Goal: Transaction & Acquisition: Purchase product/service

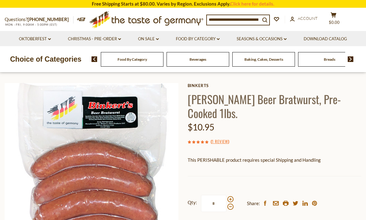
scroll to position [18, 0]
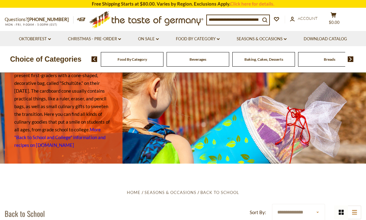
click at [232, 20] on input at bounding box center [233, 19] width 53 height 9
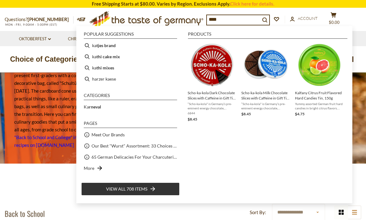
type input "*****"
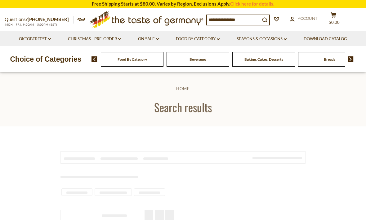
type input "*****"
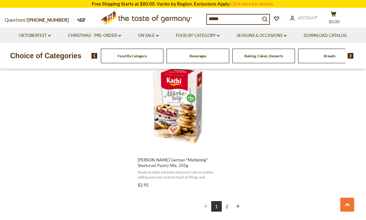
scroll to position [1077, 0]
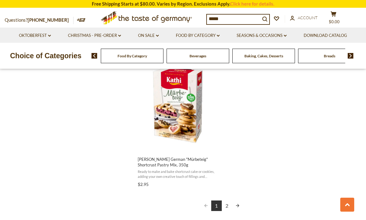
click at [228, 201] on link "2" at bounding box center [227, 206] width 11 height 11
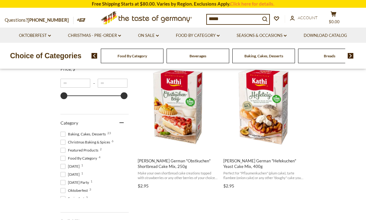
scroll to position [132, 0]
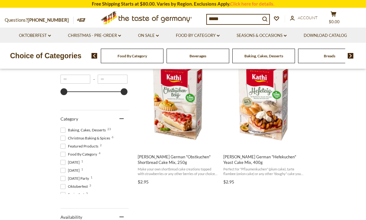
click at [263, 159] on span "[PERSON_NAME] German "Hefekuchen" Yeast Cake Mix, 400g" at bounding box center [263, 159] width 80 height 11
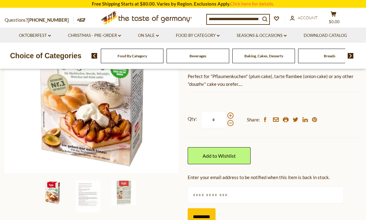
scroll to position [106, 0]
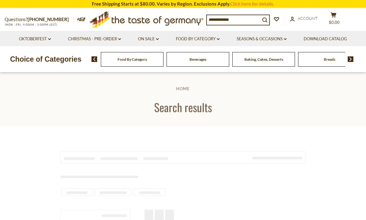
scroll to position [153, 0]
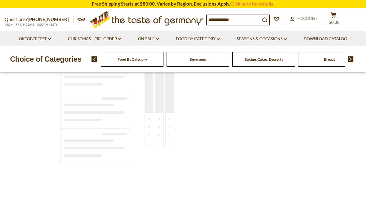
type input "*****"
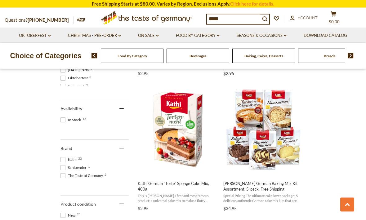
scroll to position [242, 0]
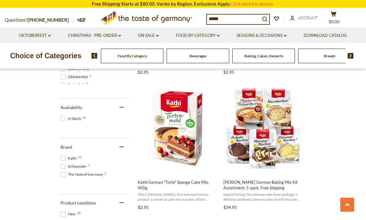
click at [264, 186] on span "Kathi German Baking Mix Kit Assortment, 5-pack, Free Shipping" at bounding box center [263, 185] width 80 height 11
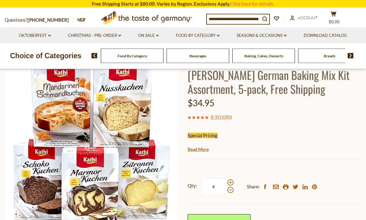
scroll to position [36, 0]
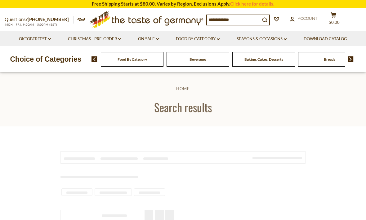
scroll to position [263, 0]
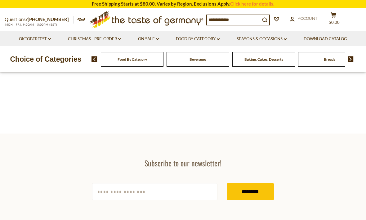
type input "*****"
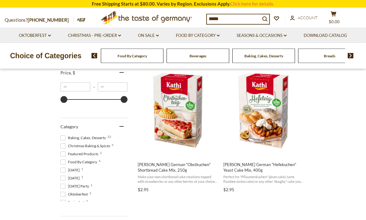
scroll to position [120, 0]
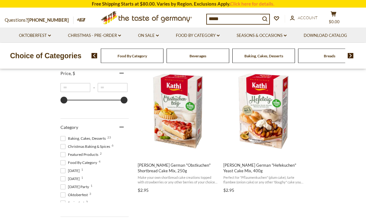
click at [103, 38] on link "Christmas - PRE-ORDER dropdown_arrow" at bounding box center [94, 35] width 53 height 7
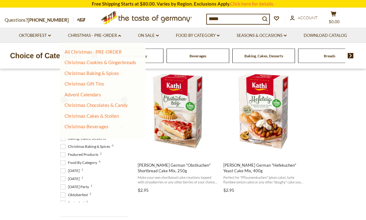
scroll to position [121, 0]
click at [103, 54] on link "All Christmas - PRE-ORDER" at bounding box center [93, 52] width 57 height 6
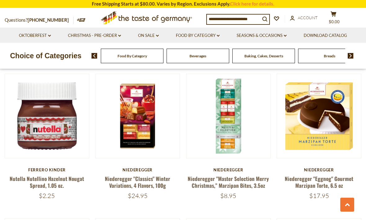
scroll to position [1214, 0]
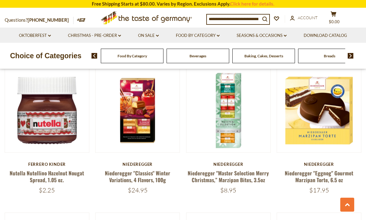
click at [316, 169] on link "Niederegger "Eggnog" Gourmet Marzipan Torte, 6.5 oz" at bounding box center [319, 176] width 69 height 14
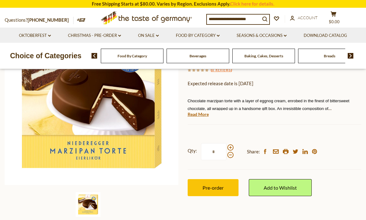
scroll to position [94, 0]
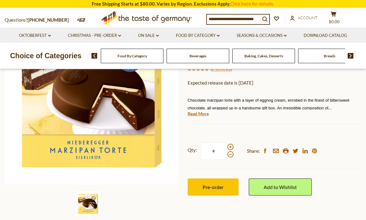
click at [217, 186] on span "Pre-order" at bounding box center [213, 187] width 21 height 6
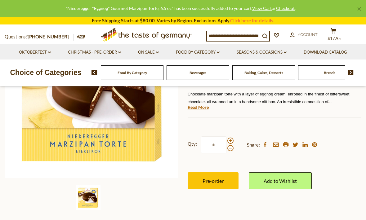
scroll to position [114, 0]
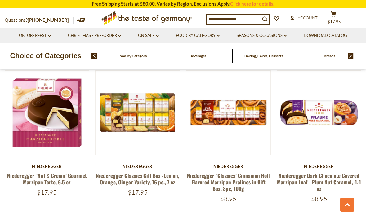
scroll to position [1351, 0]
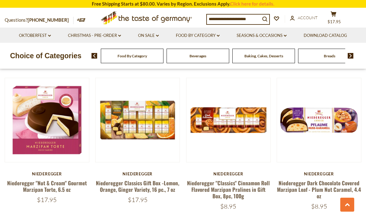
click at [323, 179] on link "Niederegger Dark Chocolate Covered Marzipan Loaf - Plum Nut Caramel, 4.4 oz" at bounding box center [319, 189] width 84 height 21
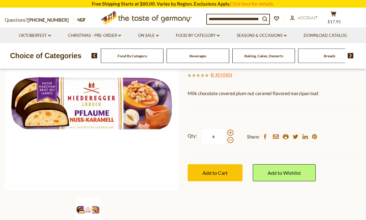
scroll to position [91, 0]
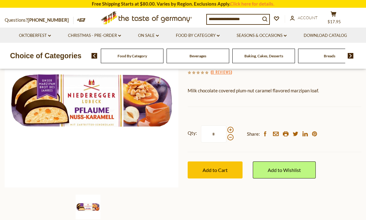
click at [219, 169] on span "Add to Cart" at bounding box center [215, 170] width 25 height 6
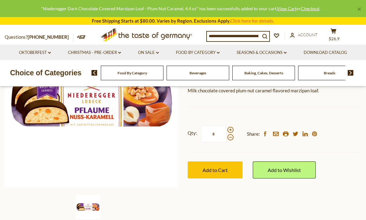
scroll to position [112, 0]
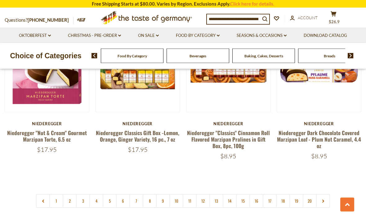
scroll to position [1398, 0]
click at [325, 194] on link at bounding box center [323, 201] width 14 height 14
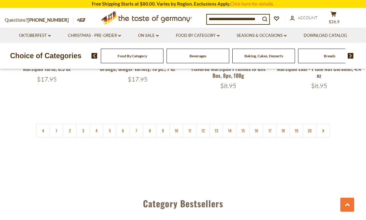
scroll to position [1461, 0]
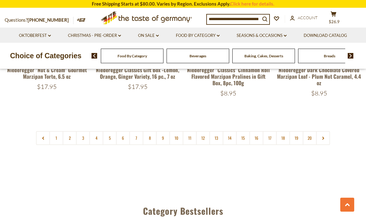
click at [72, 131] on link "2" at bounding box center [70, 138] width 14 height 14
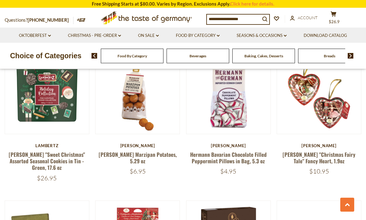
scroll to position [332, 0]
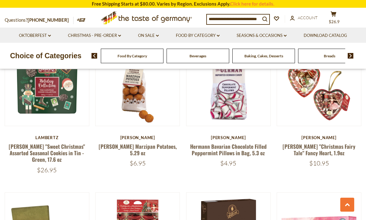
click at [141, 148] on link "[PERSON_NAME] Marzipan Potatoes, 5.29 oz" at bounding box center [138, 150] width 78 height 14
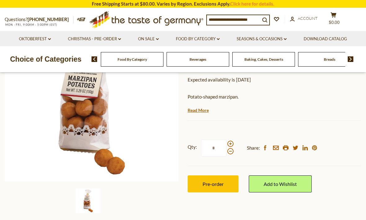
scroll to position [109, 0]
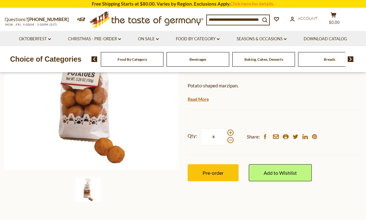
click at [217, 172] on span "Pre-order" at bounding box center [213, 173] width 21 height 6
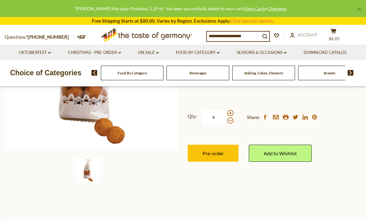
scroll to position [129, 0]
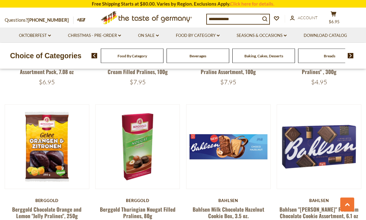
scroll to position [1023, 0]
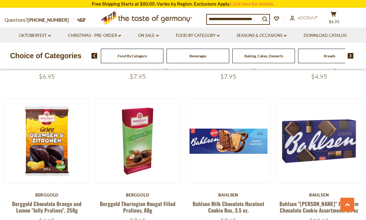
click at [56, 200] on link "Berggold Chocolate Orange and Lemon "Jelly Pralines", 250g" at bounding box center [46, 207] width 69 height 14
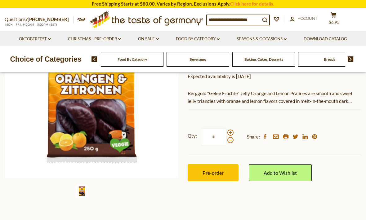
scroll to position [123, 0]
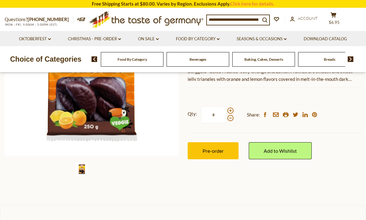
click at [212, 150] on span "Pre-order" at bounding box center [213, 151] width 21 height 6
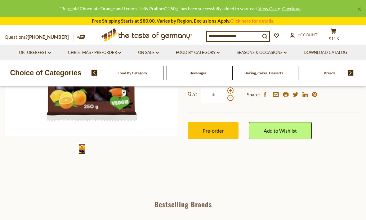
scroll to position [143, 0]
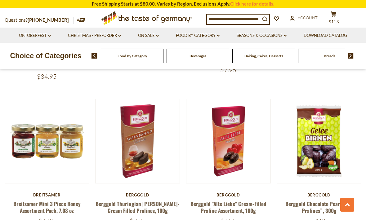
scroll to position [882, 0]
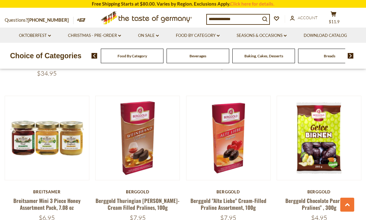
click at [54, 197] on link "Breitsamer Mini 3 Piece Honey Assortment Pack, 7.08 oz" at bounding box center [46, 204] width 67 height 14
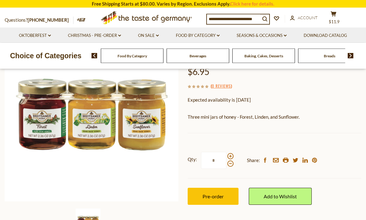
scroll to position [81, 0]
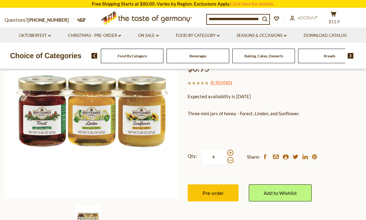
click at [216, 192] on span "Pre-order" at bounding box center [213, 193] width 21 height 6
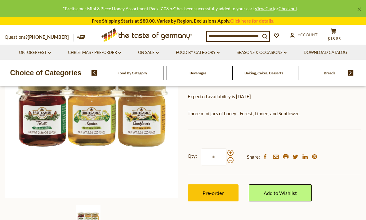
scroll to position [101, 0]
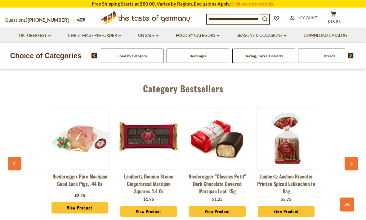
scroll to position [1576, 0]
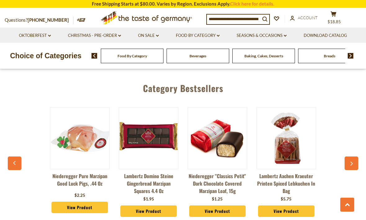
click at [353, 162] on icon "button" at bounding box center [351, 164] width 4 height 4
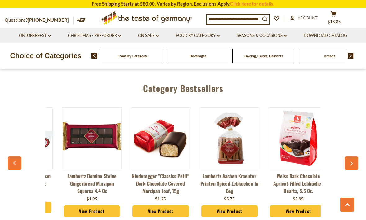
scroll to position [0, 69]
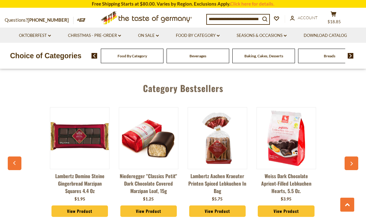
click at [83, 172] on link "Lambertz Domino Steine Gingerbread Marzipan Squares 4.4 oz" at bounding box center [80, 183] width 60 height 22
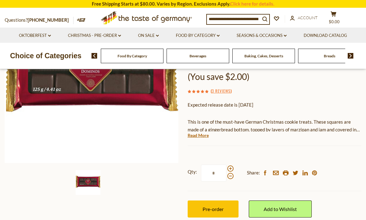
scroll to position [115, 0]
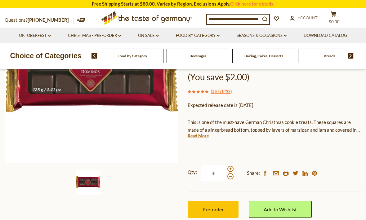
click at [212, 209] on span "Pre-order" at bounding box center [213, 210] width 21 height 6
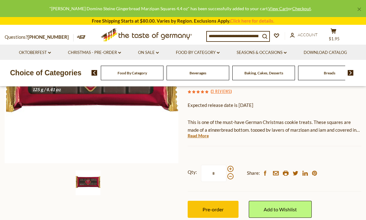
scroll to position [136, 0]
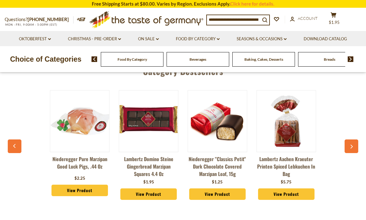
click at [220, 155] on link "Niederegger "Classics Petit" Dark Chocolate Covered Marzipan Loaf, 15g" at bounding box center [218, 166] width 60 height 22
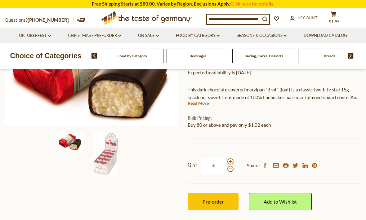
scroll to position [105, 0]
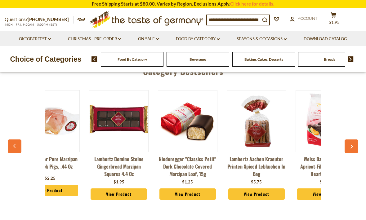
scroll to position [0, 28]
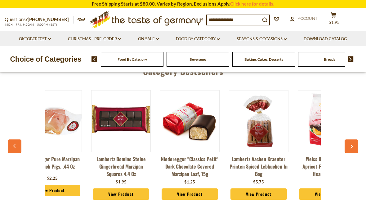
click at [16, 144] on icon "button" at bounding box center [15, 146] width 4 height 4
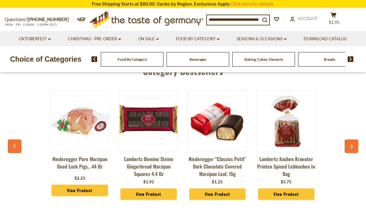
scroll to position [0, 0]
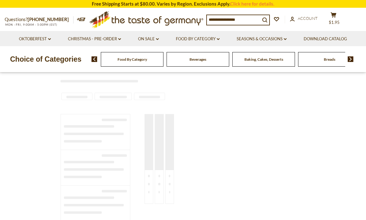
type input "*****"
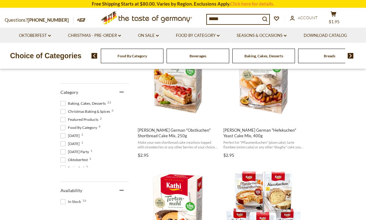
scroll to position [159, 0]
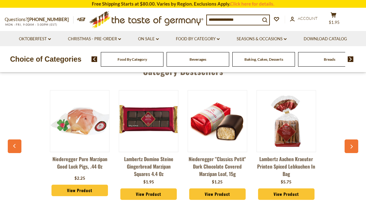
click at [21, 98] on div "Niederegger Pure Marzipan Good Luck Pigs, .44 oz $2.25 View Product [PERSON_NAM…" at bounding box center [183, 151] width 344 height 136
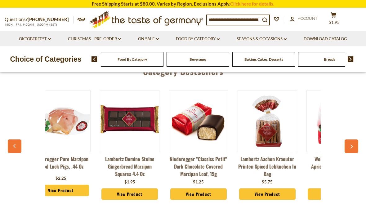
scroll to position [0, 15]
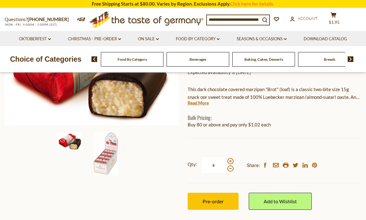
click at [95, 39] on link "Christmas - PRE-ORDER dropdown_arrow" at bounding box center [94, 39] width 53 height 7
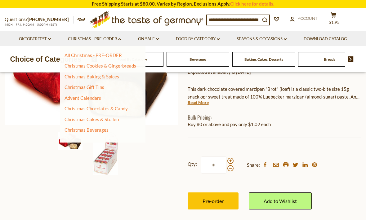
scroll to position [105, 0]
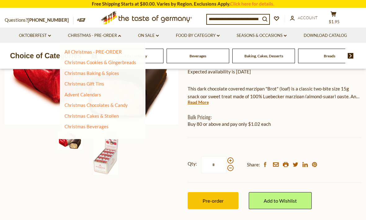
click at [108, 54] on link "All Christmas - PRE-ORDER" at bounding box center [93, 52] width 57 height 6
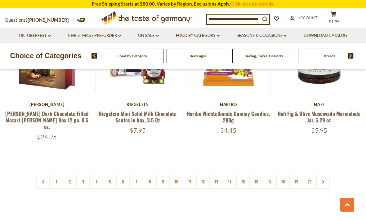
scroll to position [1401, 0]
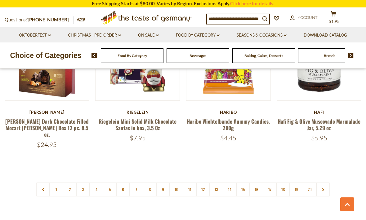
click at [84, 183] on link "3" at bounding box center [83, 190] width 14 height 14
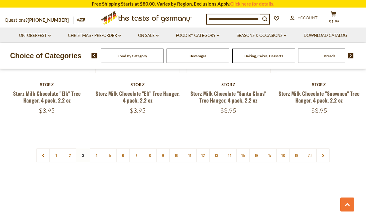
scroll to position [1450, 0]
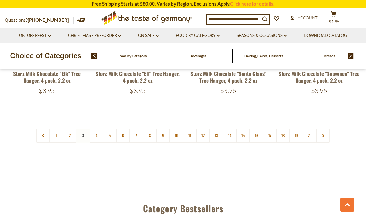
click at [98, 129] on link "4" at bounding box center [96, 136] width 14 height 14
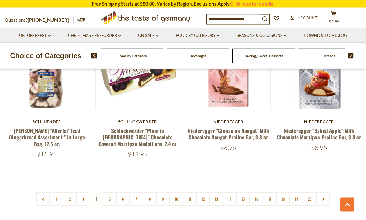
scroll to position [1387, 0]
click at [112, 201] on link "5" at bounding box center [110, 199] width 14 height 14
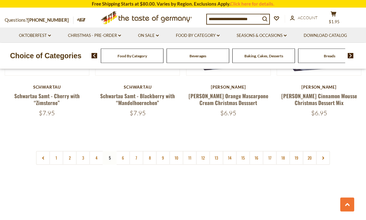
scroll to position [1464, 0]
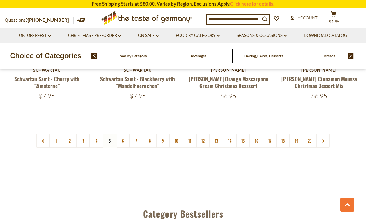
click at [125, 134] on link "6" at bounding box center [123, 141] width 14 height 14
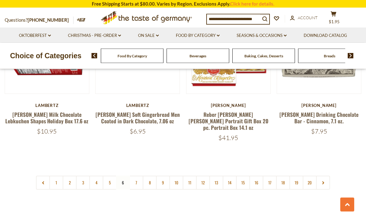
scroll to position [1420, 0]
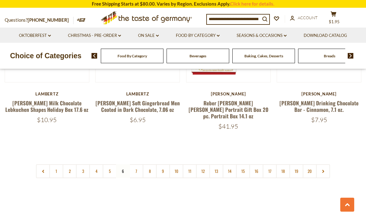
click at [139, 164] on link "7" at bounding box center [136, 171] width 14 height 14
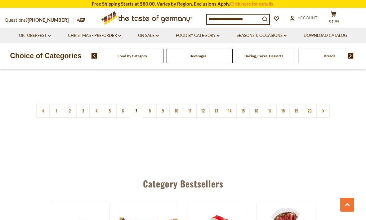
scroll to position [1482, 0]
click at [153, 104] on link "8" at bounding box center [150, 111] width 14 height 14
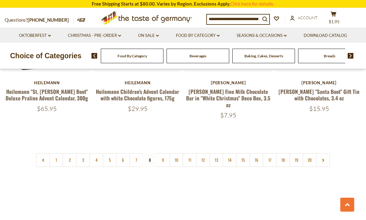
scroll to position [1425, 0]
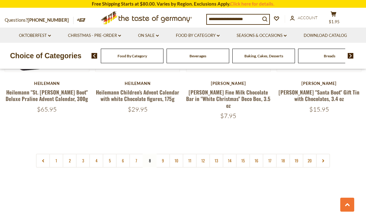
click at [167, 154] on link "9" at bounding box center [163, 161] width 14 height 14
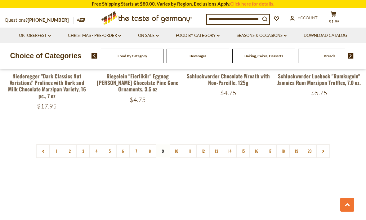
scroll to position [1469, 0]
click at [180, 144] on link "10" at bounding box center [176, 151] width 14 height 14
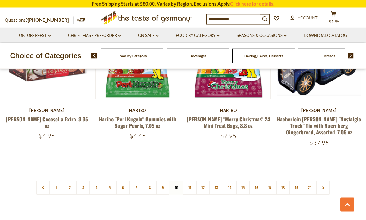
scroll to position [1418, 0]
click at [180, 181] on nav "1 2 3 4 5 6 7 8 9 10 11 12 13 14 15 16 17 18 19 20" at bounding box center [183, 188] width 294 height 14
click at [179, 181] on nav "1 2 3 4 5 6 7 8 9 10 11 12 13 14 15 16 17 18 19 20" at bounding box center [183, 188] width 294 height 14
click at [194, 181] on link "11" at bounding box center [190, 188] width 14 height 14
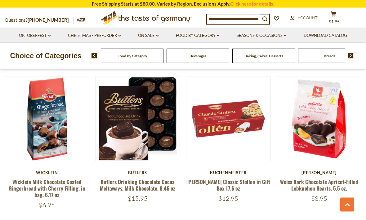
scroll to position [750, 0]
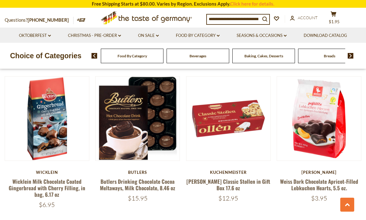
click at [62, 186] on link "Wicklein Milk Chocolate Coated Gingerbread with Cherry Filling, in bag, 6.17 oz" at bounding box center [47, 188] width 77 height 21
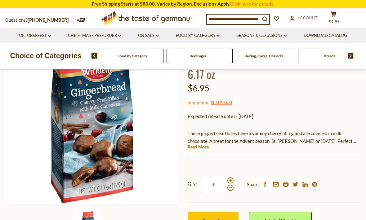
scroll to position [88, 0]
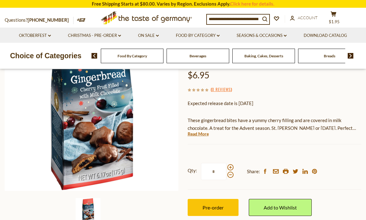
click at [213, 208] on span "Pre-order" at bounding box center [213, 208] width 21 height 6
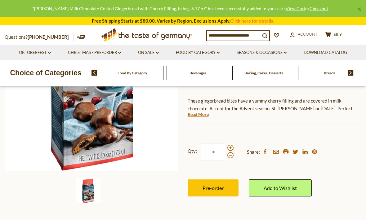
scroll to position [108, 0]
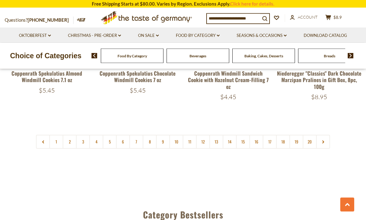
scroll to position [1463, 0]
click at [204, 143] on link "12" at bounding box center [203, 142] width 14 height 14
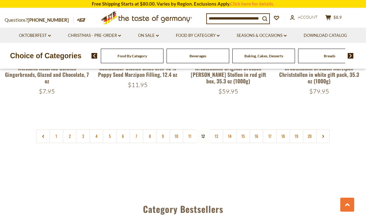
scroll to position [1463, 0]
click at [218, 129] on link "13" at bounding box center [216, 136] width 14 height 14
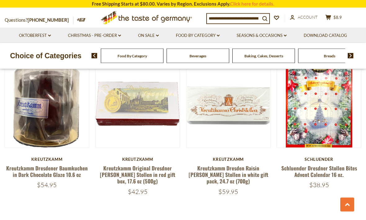
scroll to position [1377, 0]
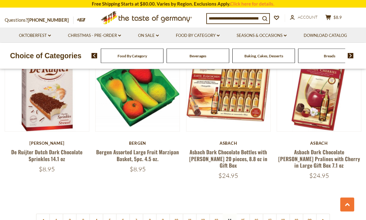
scroll to position [1390, 0]
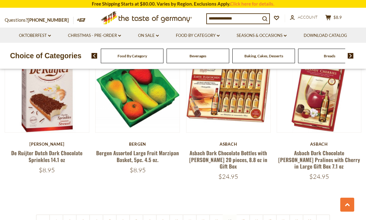
click at [243, 215] on link "15" at bounding box center [243, 222] width 14 height 14
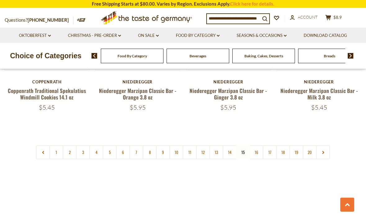
scroll to position [1462, 0]
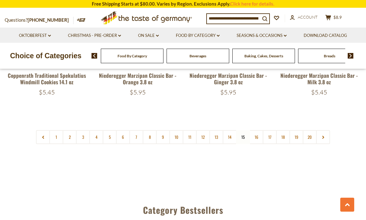
click at [258, 130] on link "16" at bounding box center [256, 137] width 14 height 14
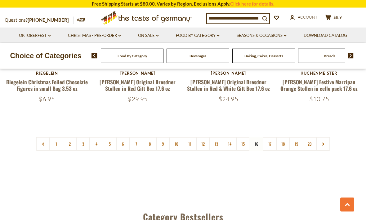
scroll to position [1435, 0]
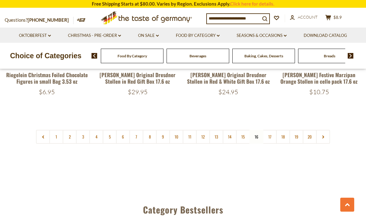
click at [270, 130] on link "17" at bounding box center [270, 137] width 14 height 14
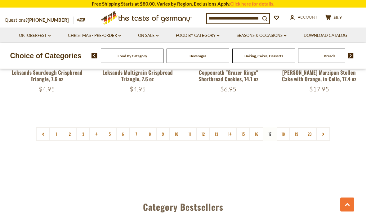
scroll to position [1433, 0]
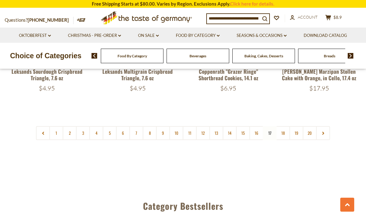
click at [287, 130] on link "18" at bounding box center [283, 133] width 14 height 14
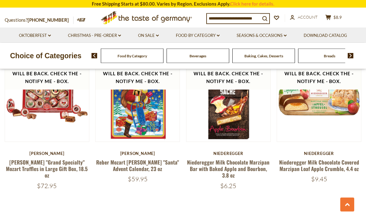
scroll to position [1367, 0]
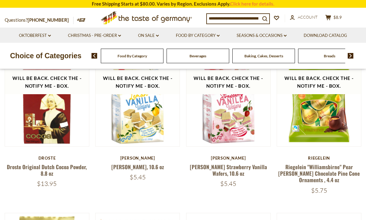
scroll to position [200, 0]
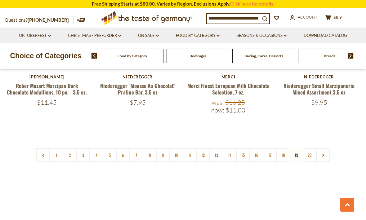
click at [310, 148] on link "20" at bounding box center [310, 155] width 14 height 14
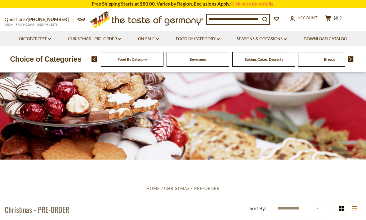
scroll to position [0, 0]
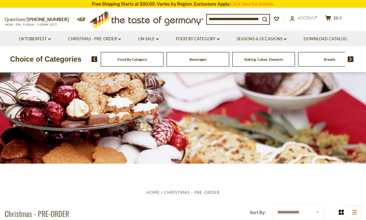
click at [339, 16] on span "$8.9" at bounding box center [338, 18] width 8 height 5
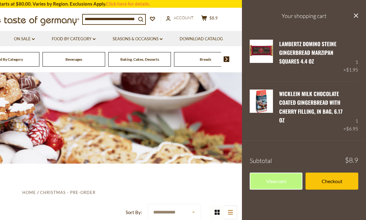
click at [280, 184] on link "View cart" at bounding box center [276, 181] width 53 height 17
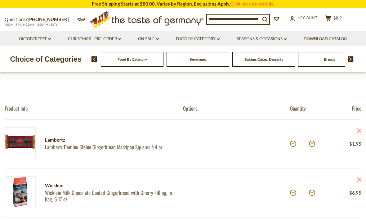
scroll to position [29, 0]
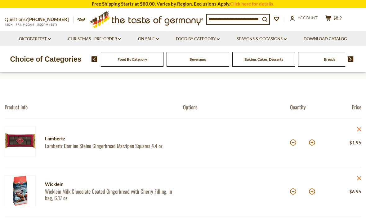
click at [116, 149] on link "Lambertz Domino Steine Gingerbread Marzipan Squares 4.4 oz" at bounding box center [108, 146] width 127 height 7
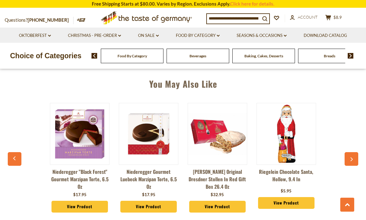
scroll to position [459, 0]
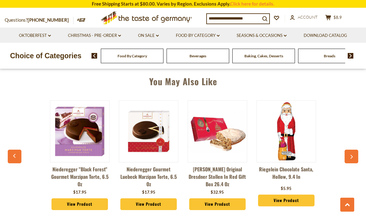
click at [227, 20] on input at bounding box center [233, 18] width 53 height 9
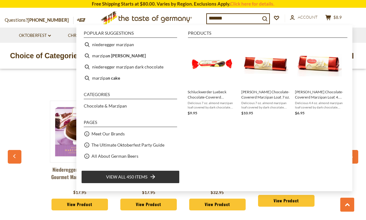
type input "********"
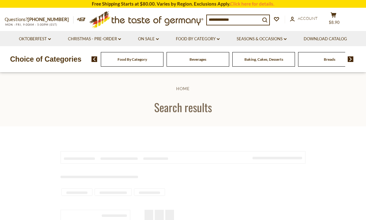
type input "********"
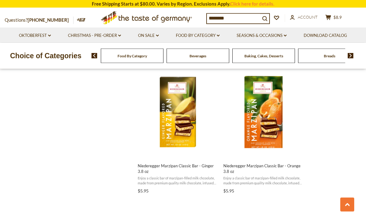
scroll to position [665, 0]
click at [264, 169] on span "Niederegger Marzipan Classic Bar - Orange 3.8 oz" at bounding box center [263, 168] width 80 height 11
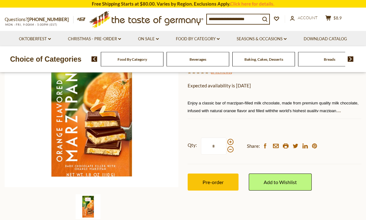
scroll to position [107, 0]
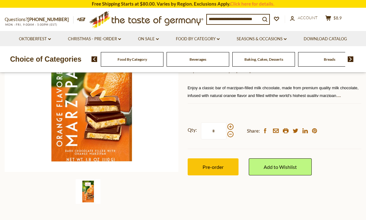
click at [217, 167] on span "Pre-order" at bounding box center [213, 167] width 21 height 6
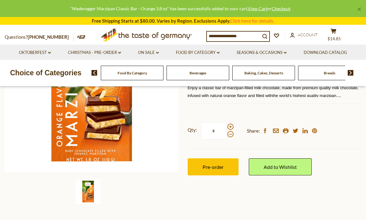
scroll to position [127, 0]
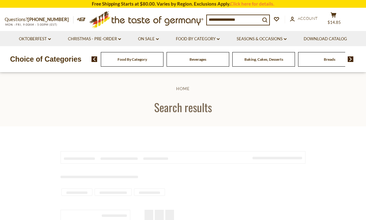
scroll to position [512, 0]
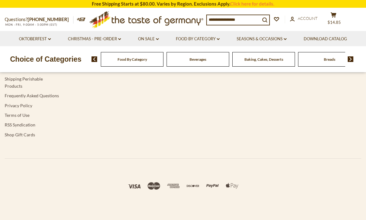
type input "********"
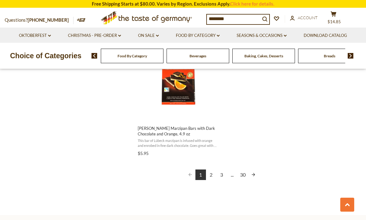
scroll to position [1105, 0]
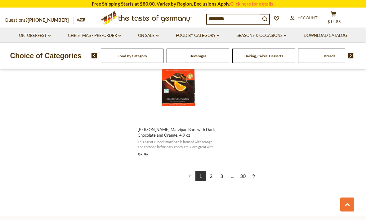
click at [211, 176] on link "2" at bounding box center [211, 176] width 11 height 11
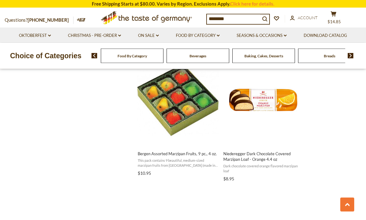
scroll to position [675, 0]
click at [255, 159] on span "Niederegger Dark Chocolate Covered Marzipan Loaf - Orange 4.4 oz" at bounding box center [263, 156] width 80 height 11
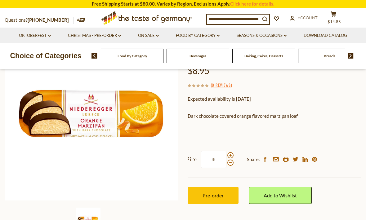
scroll to position [87, 0]
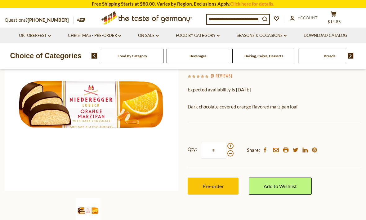
click at [217, 186] on span "Pre-order" at bounding box center [213, 186] width 21 height 6
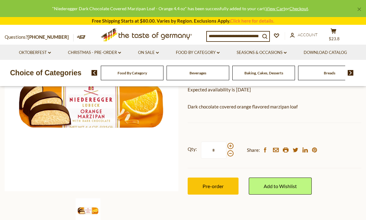
scroll to position [108, 0]
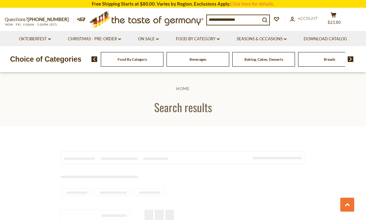
type input "********"
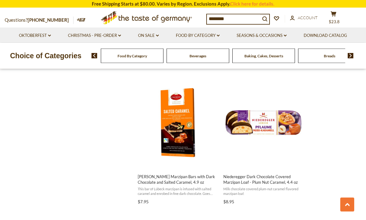
scroll to position [924, 0]
click at [260, 179] on span "Niederegger Dark Chocolate Covered Marzipan Loaf - Plum Nut Caramel, 4.4 oz Mil…" at bounding box center [263, 187] width 82 height 37
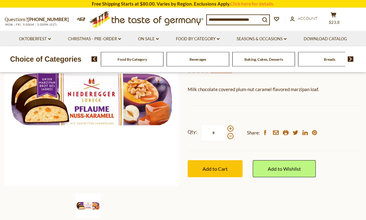
scroll to position [92, 0]
click at [218, 168] on span "Add to Cart" at bounding box center [215, 169] width 25 height 6
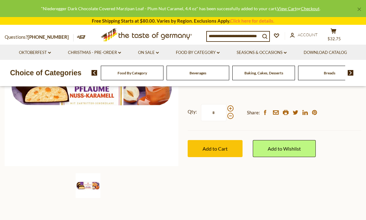
scroll to position [113, 0]
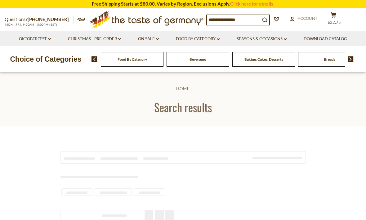
scroll to position [512, 0]
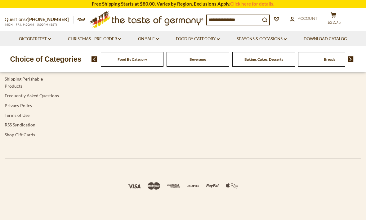
type input "********"
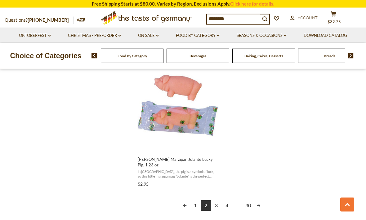
scroll to position [1075, 0]
click at [218, 200] on link "3" at bounding box center [216, 205] width 11 height 11
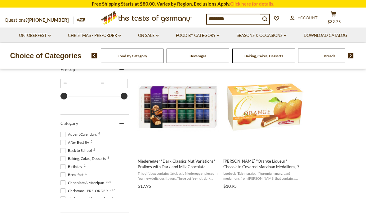
scroll to position [126, 0]
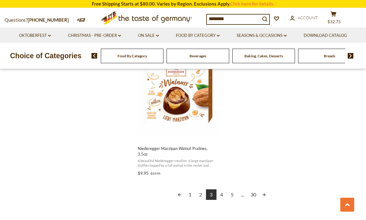
click at [221, 190] on link "4" at bounding box center [222, 195] width 11 height 11
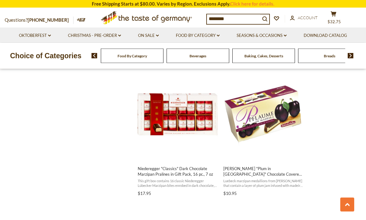
scroll to position [660, 0]
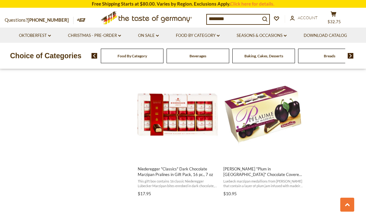
click at [269, 155] on button "Add to cart" at bounding box center [263, 154] width 82 height 13
click at [268, 148] on button "Add to cart" at bounding box center [263, 154] width 82 height 13
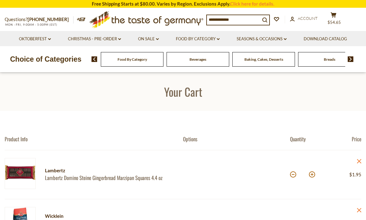
click at [263, 158] on div at bounding box center [236, 174] width 107 height 33
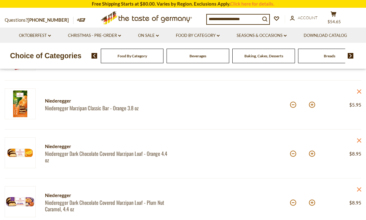
scroll to position [169, 0]
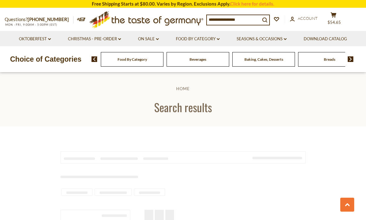
scroll to position [513, 0]
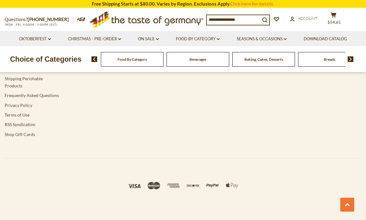
type input "********"
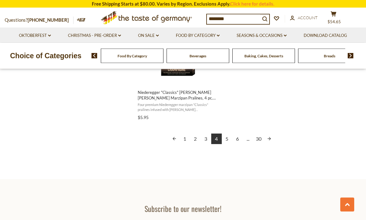
scroll to position [1144, 0]
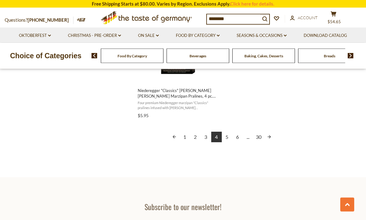
click at [230, 134] on link "5" at bounding box center [227, 137] width 11 height 11
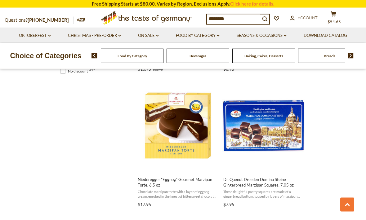
scroll to position [513, 0]
click at [184, 183] on span "Niederegger "Eggnog" Gourmet Marzipan Torte, 6.5 oz" at bounding box center [178, 182] width 80 height 11
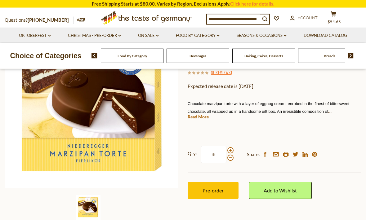
scroll to position [105, 0]
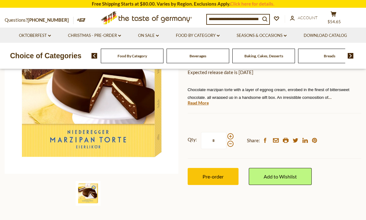
click at [213, 177] on span "Pre-order" at bounding box center [213, 177] width 21 height 6
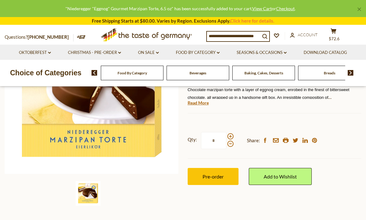
scroll to position [125, 0]
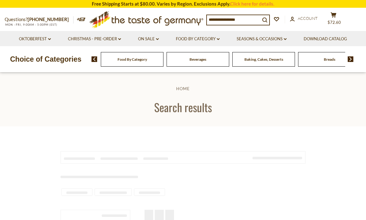
scroll to position [512, 0]
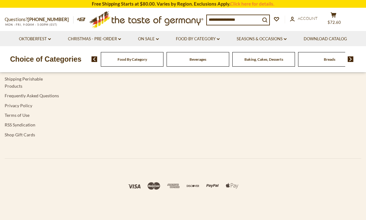
type input "********"
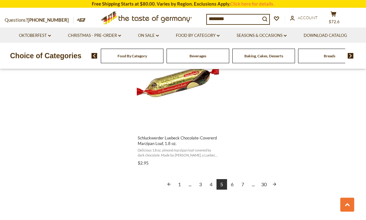
click at [233, 185] on link "6" at bounding box center [232, 184] width 11 height 11
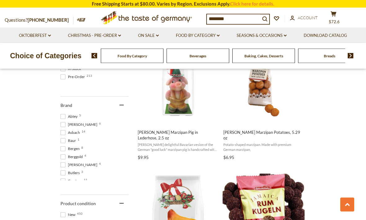
scroll to position [289, 0]
click at [260, 135] on span "[PERSON_NAME] Marzipan Potatoes, 5.29 oz" at bounding box center [263, 135] width 80 height 11
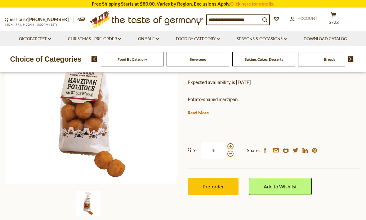
scroll to position [95, 0]
click at [215, 185] on span "Pre-order" at bounding box center [213, 186] width 21 height 6
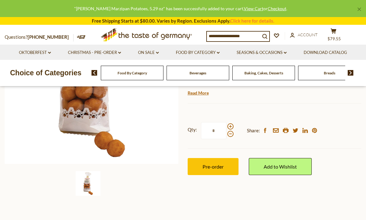
scroll to position [116, 0]
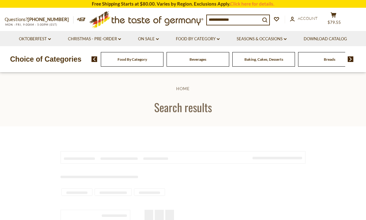
scroll to position [289, 0]
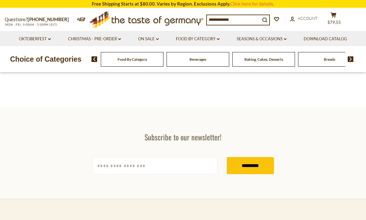
type input "********"
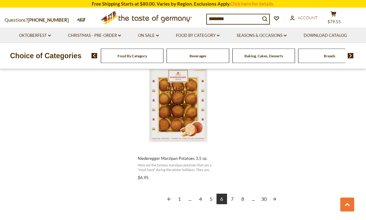
scroll to position [1076, 0]
click at [235, 198] on link "7" at bounding box center [232, 199] width 11 height 11
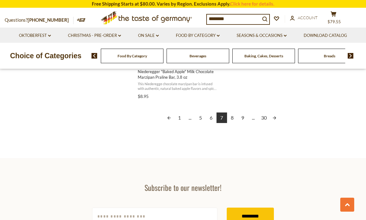
scroll to position [1164, 0]
click at [234, 113] on link "8" at bounding box center [232, 117] width 11 height 11
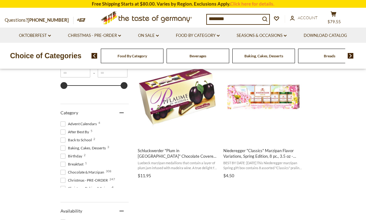
scroll to position [141, 0]
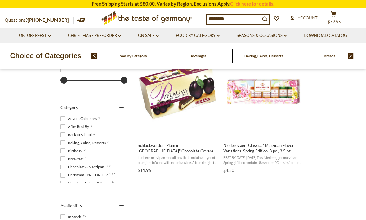
click at [186, 149] on span "Schluckwerder "Plum in Madeira" Chocolate Covered Marzipan Medallions, 7.4 oz" at bounding box center [178, 148] width 80 height 11
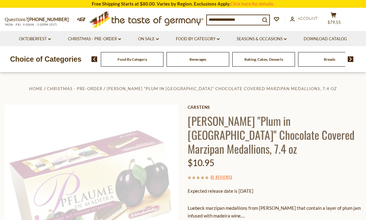
click at [183, 133] on div "Home Christmas - PRE-ORDER Carstens "Plum in Madeira" Chocolate Covered Marzipa…" at bounding box center [183, 200] width 366 height 231
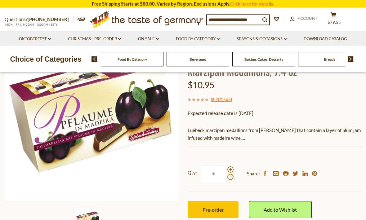
scroll to position [78, 0]
click at [215, 207] on span "Pre-order" at bounding box center [213, 210] width 21 height 6
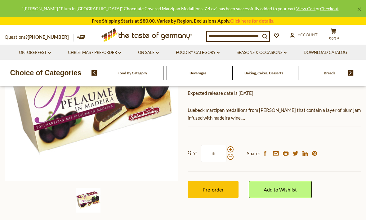
scroll to position [98, 0]
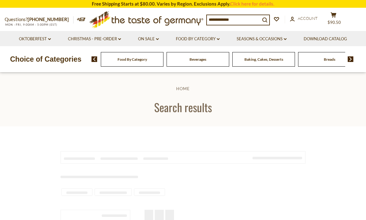
scroll to position [162, 0]
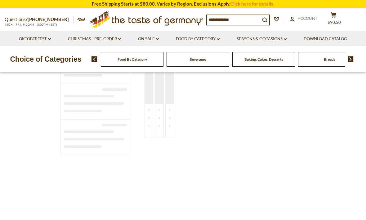
type input "********"
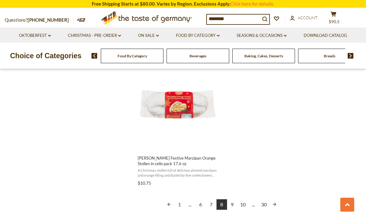
scroll to position [1086, 0]
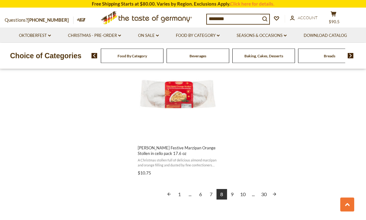
click at [233, 196] on link "9" at bounding box center [232, 195] width 11 height 11
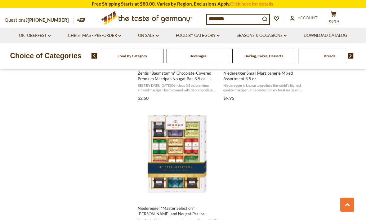
scroll to position [959, 0]
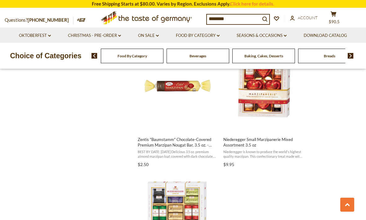
click at [339, 19] on span "$90.5" at bounding box center [334, 21] width 11 height 5
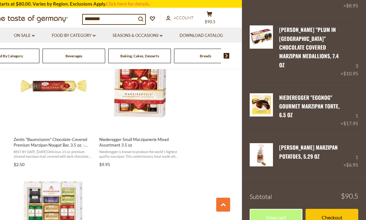
scroll to position [291, 0]
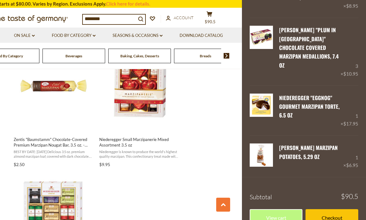
click at [278, 209] on link "View cart" at bounding box center [276, 217] width 53 height 17
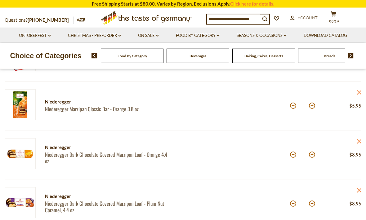
scroll to position [167, 0]
click at [358, 92] on icon "close" at bounding box center [359, 93] width 5 height 5
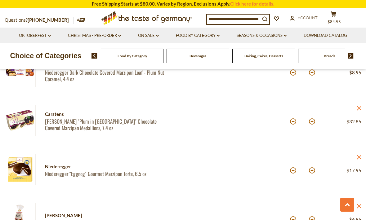
scroll to position [258, 0]
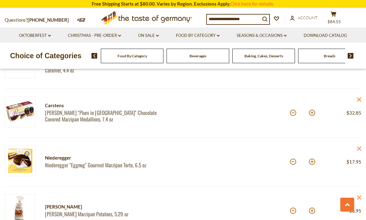
click at [293, 116] on button at bounding box center [293, 113] width 6 height 6
type input "*"
click at [294, 114] on button at bounding box center [293, 113] width 6 height 6
type input "*"
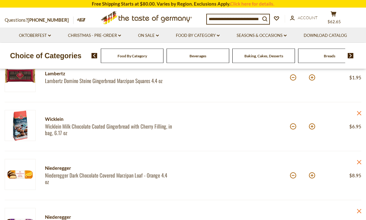
scroll to position [94, 0]
click at [217, 20] on input at bounding box center [233, 19] width 53 height 9
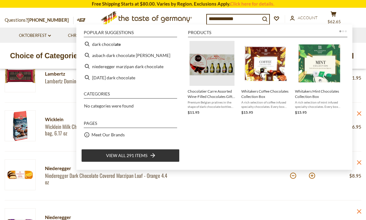
type input "**********"
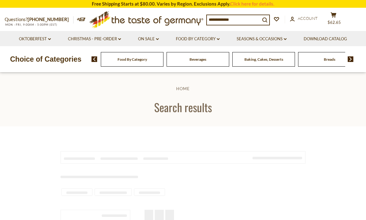
type input "**********"
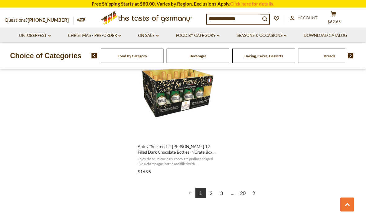
scroll to position [1099, 0]
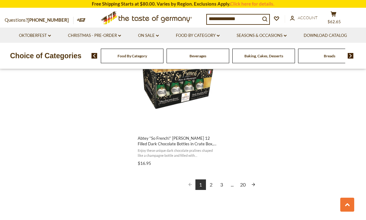
click at [211, 184] on link "2" at bounding box center [211, 185] width 11 height 11
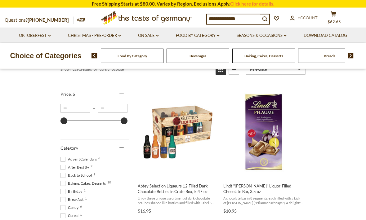
scroll to position [103, 0]
click at [258, 189] on span "Lindt "[PERSON_NAME]" Liquor-Filled Chocolate Bar, 3.5 oz" at bounding box center [263, 188] width 80 height 11
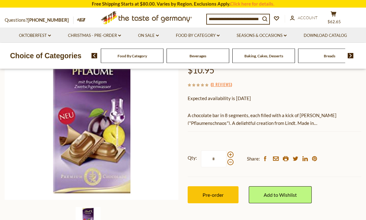
scroll to position [74, 0]
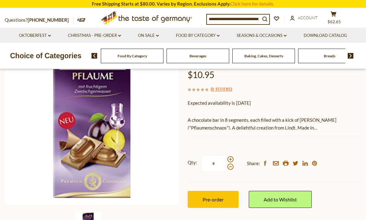
click at [208, 199] on span "Pre-order" at bounding box center [213, 200] width 21 height 6
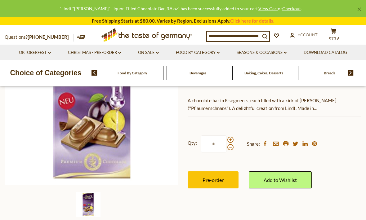
scroll to position [95, 0]
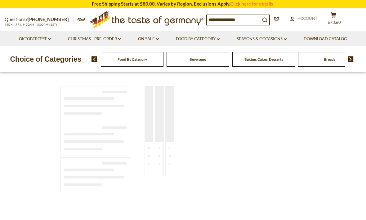
type input "**********"
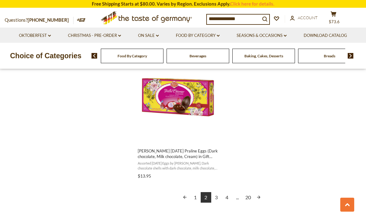
scroll to position [1094, 0]
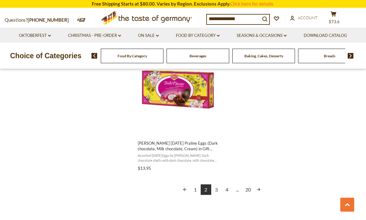
click at [219, 190] on link "3" at bounding box center [216, 190] width 11 height 11
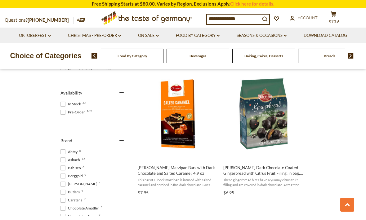
scroll to position [257, 0]
click at [264, 172] on span "[PERSON_NAME] Dark Chocolate Coated Gingerbread with Citrus Fruit Filling, in b…" at bounding box center [263, 170] width 80 height 11
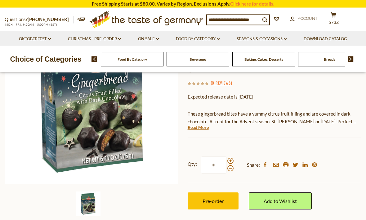
scroll to position [95, 0]
click at [216, 199] on span "Pre-order" at bounding box center [213, 201] width 21 height 6
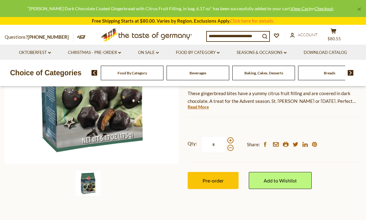
scroll to position [115, 0]
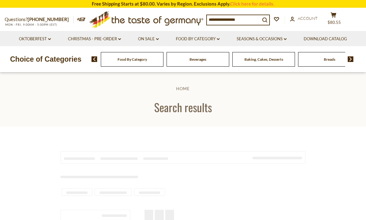
scroll to position [277, 0]
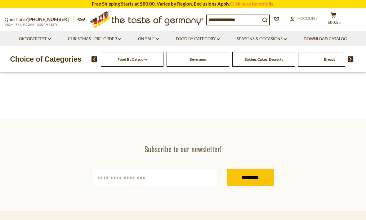
type input "**********"
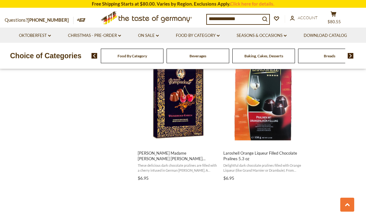
scroll to position [677, 0]
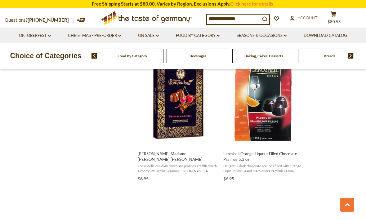
click at [259, 154] on span "Laroshell Orange Liqueur Filled Chocolate Pralines 5.3 oz" at bounding box center [263, 156] width 80 height 11
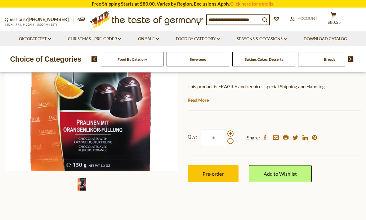
scroll to position [112, 0]
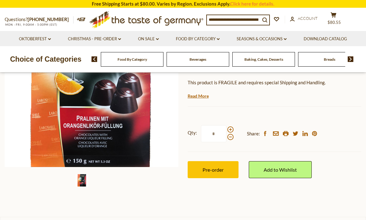
click at [215, 171] on span "Pre-order" at bounding box center [213, 170] width 21 height 6
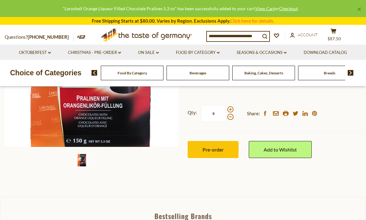
scroll to position [132, 0]
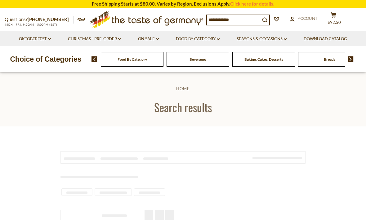
type input "**********"
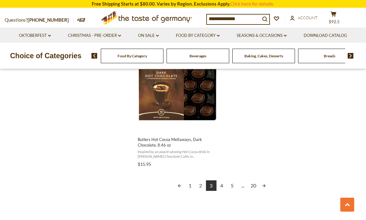
scroll to position [1120, 0]
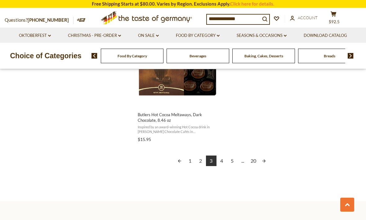
click at [221, 162] on link "4" at bounding box center [222, 161] width 11 height 11
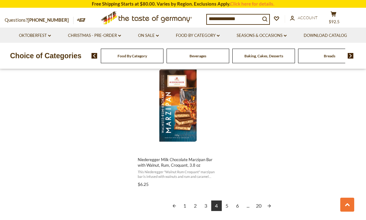
scroll to position [1089, 0]
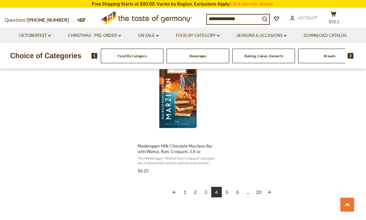
click at [230, 190] on link "5" at bounding box center [227, 192] width 11 height 11
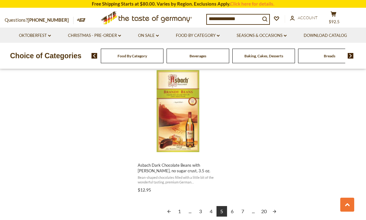
scroll to position [1073, 0]
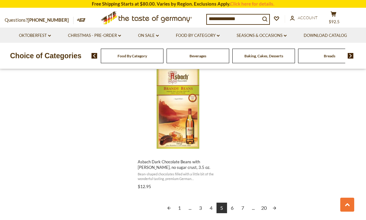
click at [172, 164] on span "Asbach Dark Chocolate Beans with [PERSON_NAME], no sugar crust, 3.5 oz." at bounding box center [178, 164] width 80 height 11
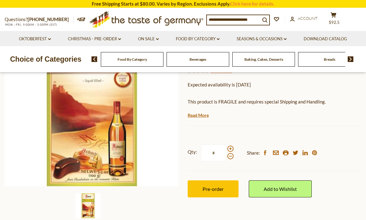
scroll to position [96, 0]
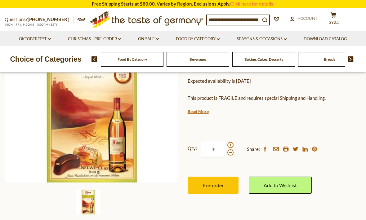
click at [216, 186] on span "Pre-order" at bounding box center [213, 185] width 21 height 6
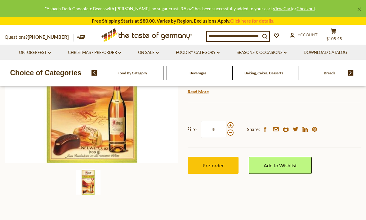
scroll to position [117, 0]
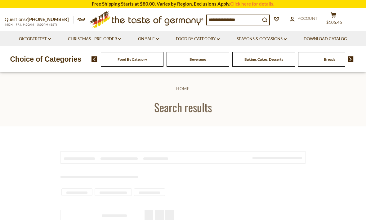
scroll to position [1093, 0]
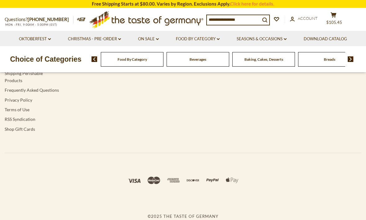
type input "**********"
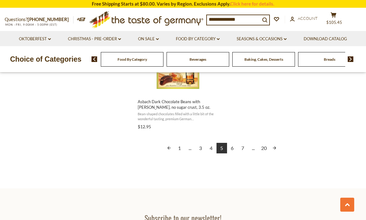
scroll to position [1145, 0]
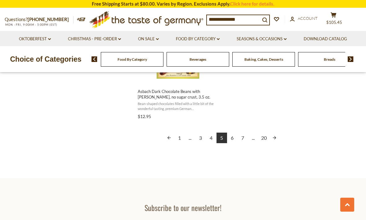
click at [234, 138] on link "6" at bounding box center [232, 138] width 11 height 11
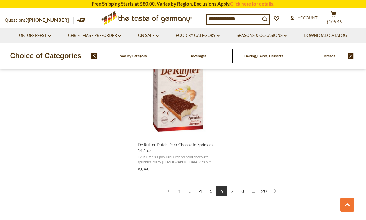
scroll to position [1119, 0]
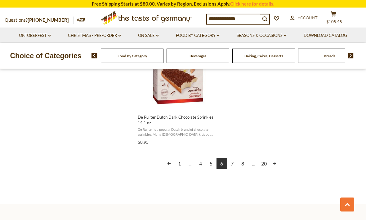
click at [232, 161] on link "7" at bounding box center [232, 164] width 11 height 11
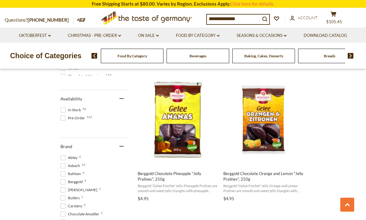
scroll to position [250, 0]
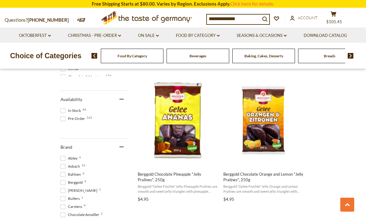
click at [251, 178] on span "Berggold Chocolate Orange and Lemon "Jelly Pralines", 250g" at bounding box center [263, 177] width 80 height 11
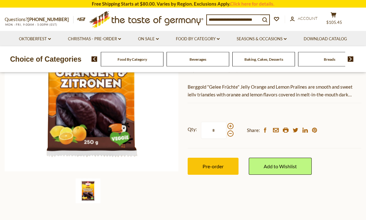
scroll to position [107, 0]
click at [212, 163] on span "Pre-order" at bounding box center [213, 166] width 21 height 6
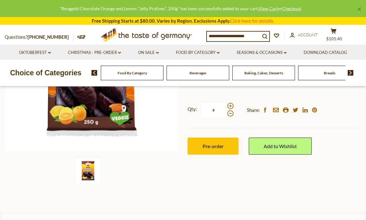
scroll to position [128, 0]
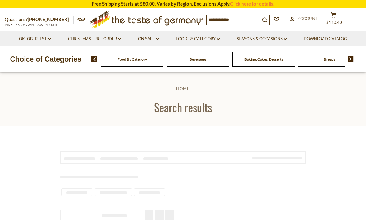
type input "**********"
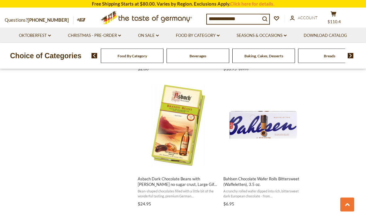
scroll to position [922, 0]
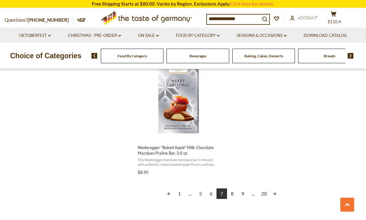
click at [233, 194] on link "8" at bounding box center [232, 194] width 11 height 11
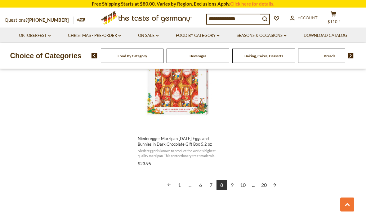
scroll to position [1116, 0]
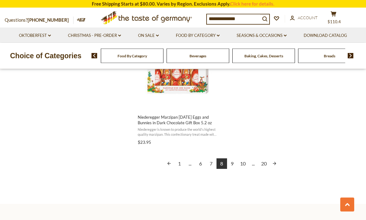
click at [233, 163] on link "9" at bounding box center [232, 164] width 11 height 11
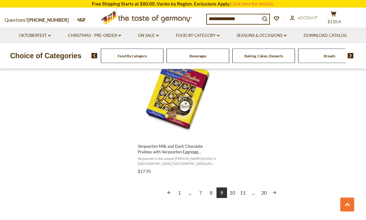
scroll to position [1087, 0]
click at [235, 192] on link "10" at bounding box center [232, 192] width 11 height 11
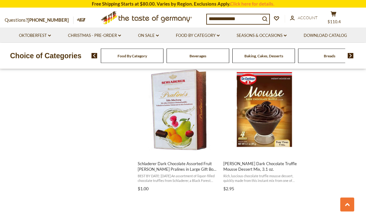
scroll to position [527, 0]
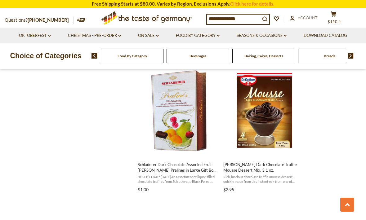
click at [259, 166] on span "Dr. Oetker Dark Chocolate Truffle Mousse Dessert Mix, 3.1 oz." at bounding box center [263, 167] width 80 height 11
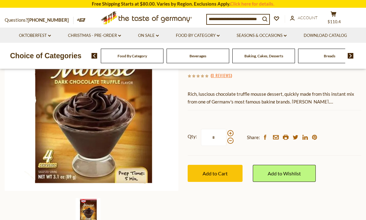
scroll to position [84, 0]
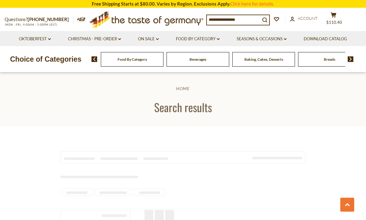
scroll to position [513, 0]
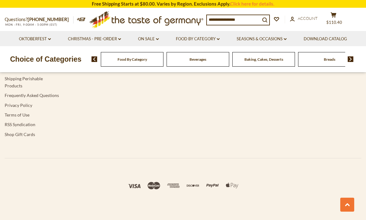
type input "**********"
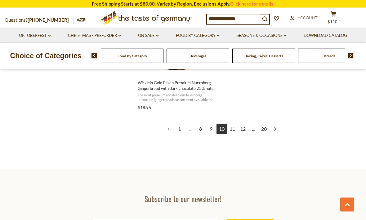
scroll to position [1156, 0]
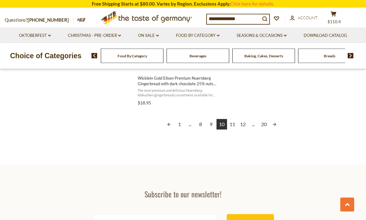
click at [231, 124] on link "11" at bounding box center [232, 124] width 11 height 11
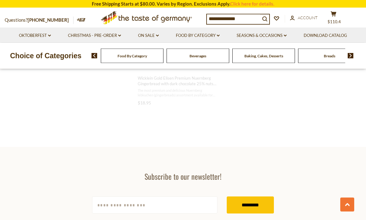
scroll to position [583, 0]
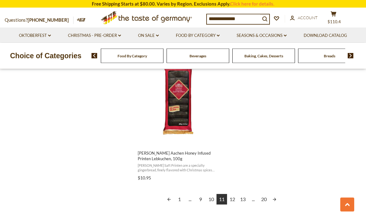
scroll to position [1093, 0]
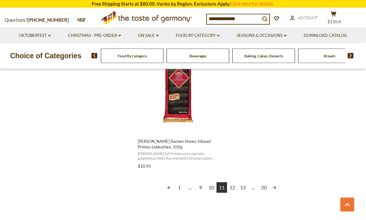
click at [235, 186] on link "12" at bounding box center [232, 188] width 11 height 11
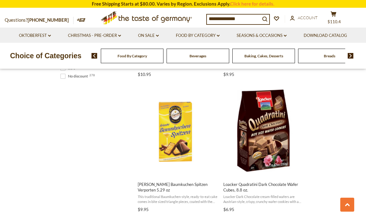
scroll to position [517, 0]
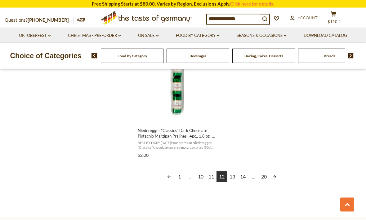
click at [233, 175] on link "13" at bounding box center [232, 177] width 11 height 11
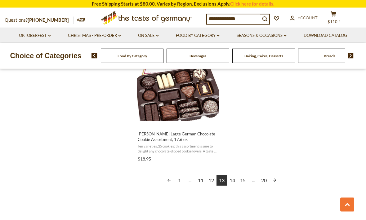
scroll to position [1139, 0]
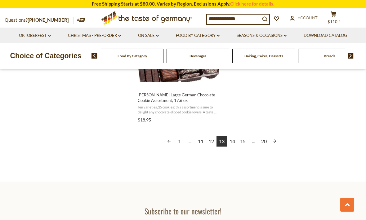
click at [235, 138] on link "14" at bounding box center [232, 141] width 11 height 11
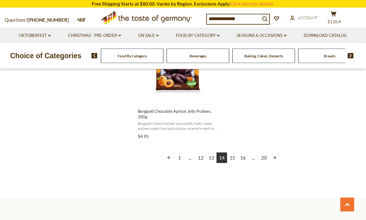
scroll to position [1126, 0]
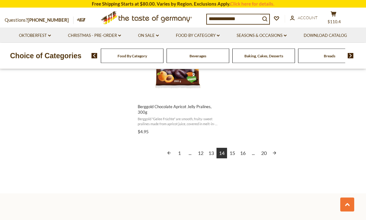
click at [234, 152] on link "15" at bounding box center [232, 153] width 11 height 11
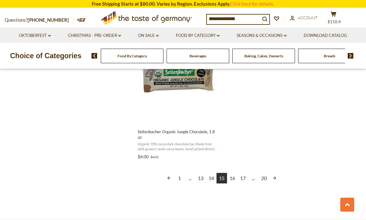
scroll to position [1110, 0]
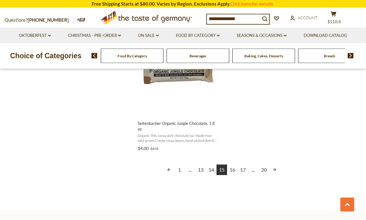
click at [235, 168] on link "16" at bounding box center [232, 170] width 11 height 11
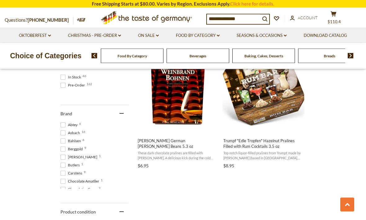
scroll to position [281, 0]
click at [176, 144] on span "Boehme German Brandy Beans 5.3 oz These dark chocolate pralines are filled with…" at bounding box center [178, 151] width 82 height 37
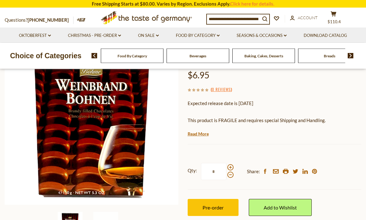
scroll to position [69, 0]
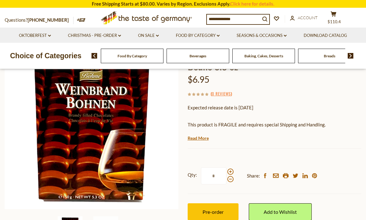
click at [211, 209] on span "Pre-order" at bounding box center [213, 212] width 21 height 6
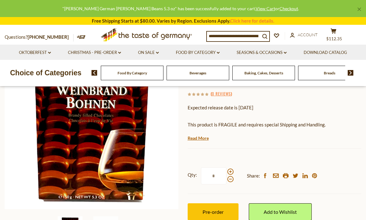
scroll to position [90, 0]
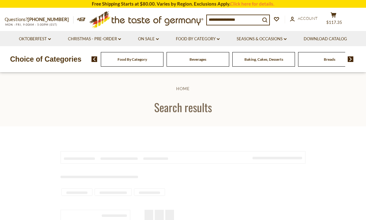
scroll to position [301, 0]
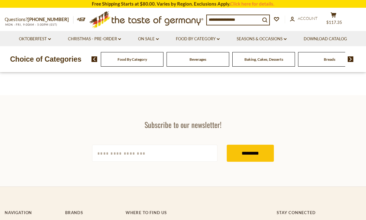
type input "**********"
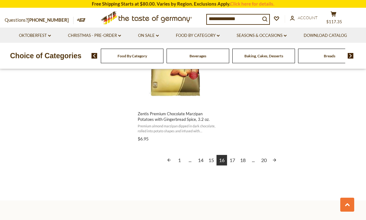
scroll to position [1138, 0]
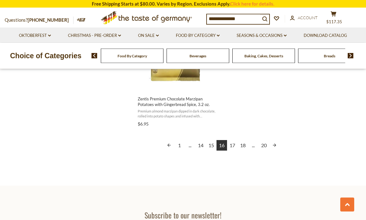
click at [235, 144] on link "17" at bounding box center [232, 146] width 11 height 11
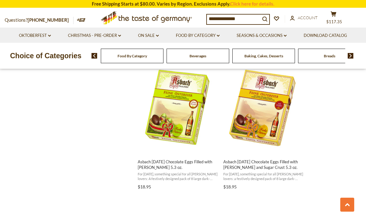
scroll to position [937, 0]
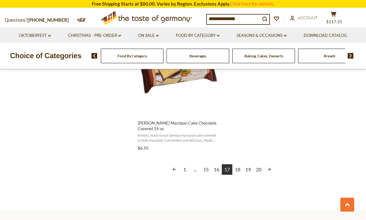
click at [240, 171] on link "18" at bounding box center [237, 169] width 11 height 11
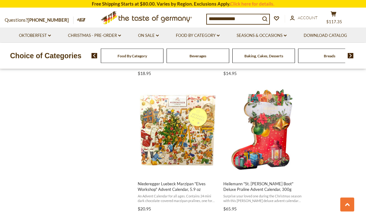
scroll to position [922, 0]
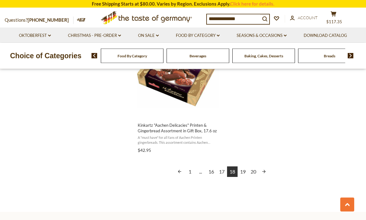
click at [241, 172] on link "19" at bounding box center [243, 172] width 11 height 11
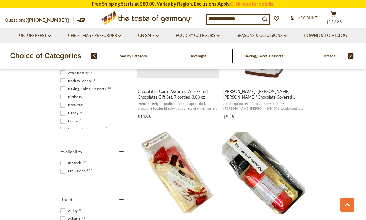
scroll to position [2, 0]
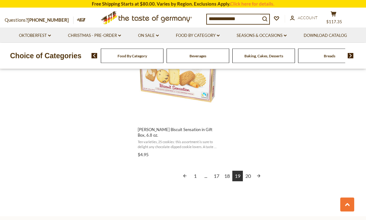
click at [250, 171] on link "20" at bounding box center [248, 176] width 11 height 11
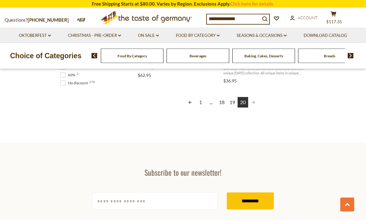
scroll to position [502, 0]
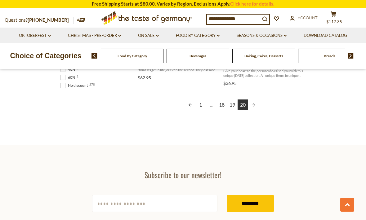
click at [335, 15] on icon "cart" at bounding box center [334, 13] width 6 height 5
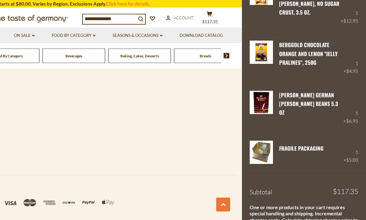
scroll to position [742, 0]
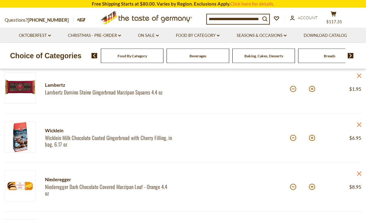
scroll to position [92, 0]
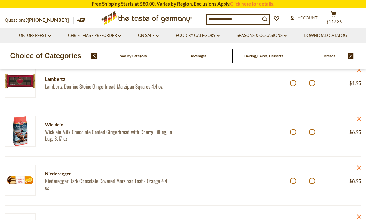
click at [360, 117] on icon at bounding box center [359, 119] width 4 height 4
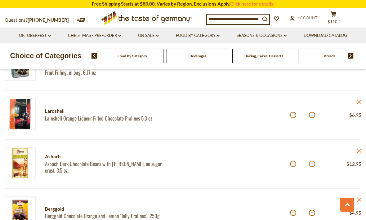
scroll to position [447, 0]
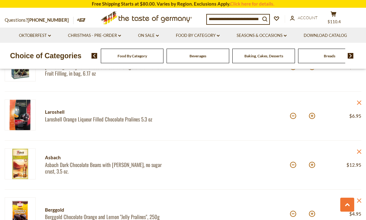
click at [122, 169] on link "Asbach Dark Chocolate Beans with [PERSON_NAME], no sugar crust, 3.5 oz." at bounding box center [108, 168] width 127 height 13
